Goal: Task Accomplishment & Management: Use online tool/utility

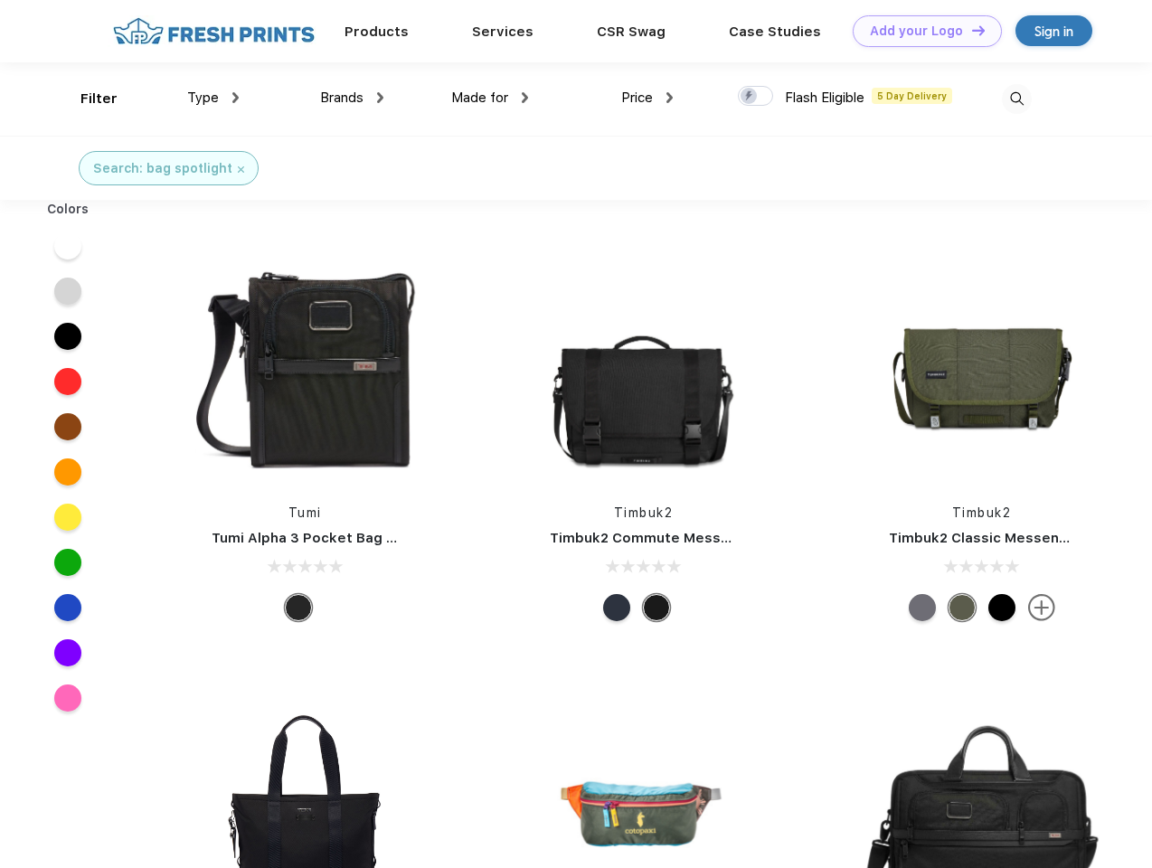
scroll to position [1, 0]
click at [920, 31] on link "Add your Logo Design Tool" at bounding box center [926, 31] width 149 height 32
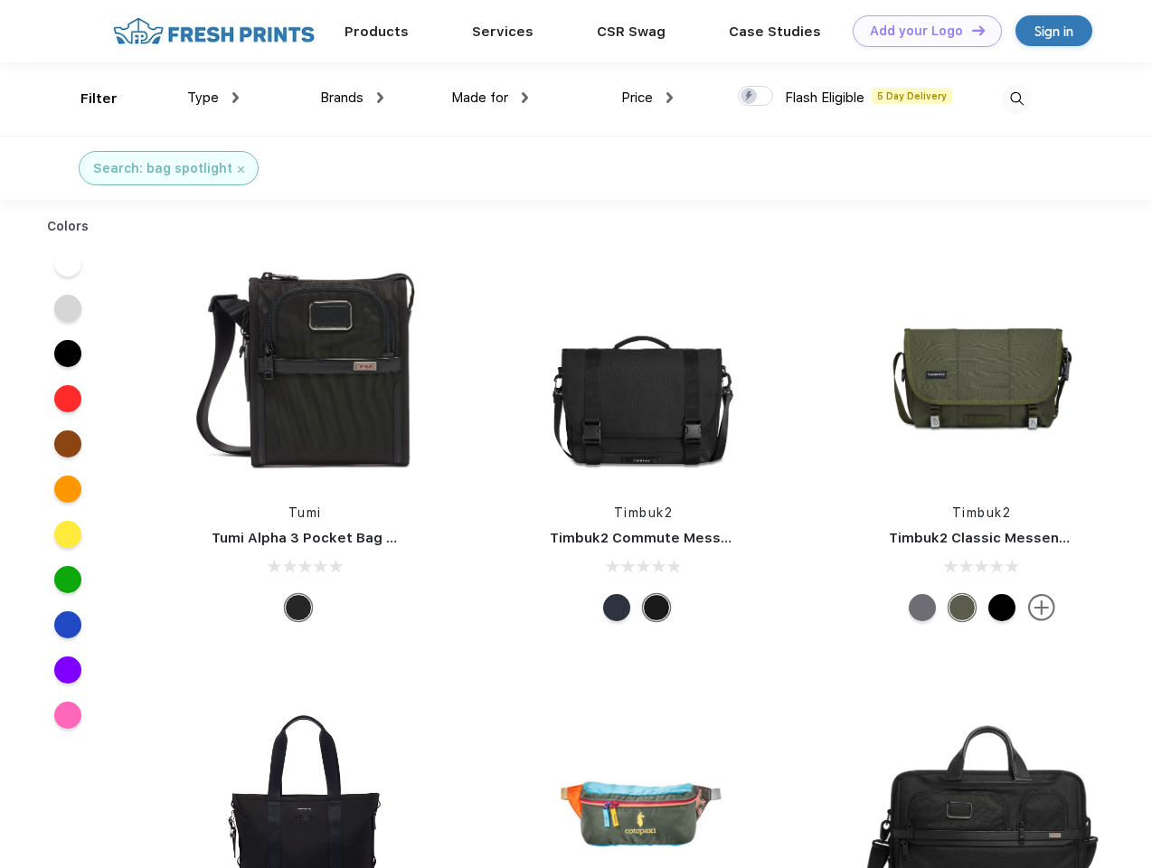
click at [0, 0] on div "Design Tool" at bounding box center [0, 0] width 0 height 0
click at [970, 30] on link "Add your Logo Design Tool" at bounding box center [926, 31] width 149 height 32
click at [87, 99] on div "Filter" at bounding box center [98, 99] width 37 height 21
click at [213, 98] on span "Type" at bounding box center [203, 97] width 32 height 16
click at [352, 98] on span "Brands" at bounding box center [341, 97] width 43 height 16
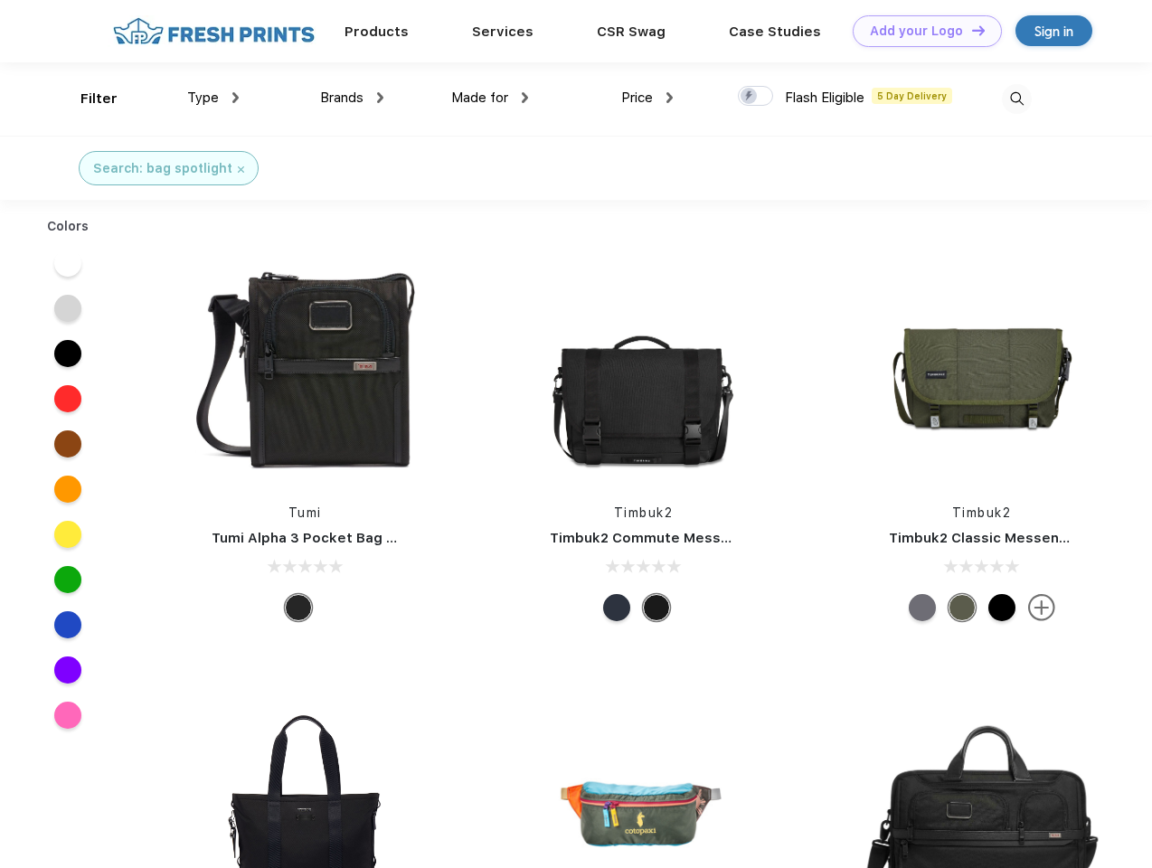
click at [490, 98] on span "Made for" at bounding box center [479, 97] width 57 height 16
click at [647, 98] on span "Price" at bounding box center [637, 97] width 32 height 16
click at [756, 97] on div at bounding box center [755, 96] width 35 height 20
click at [749, 97] on input "checkbox" at bounding box center [744, 91] width 12 height 12
click at [1016, 99] on img at bounding box center [1017, 99] width 30 height 30
